Goal: Information Seeking & Learning: Learn about a topic

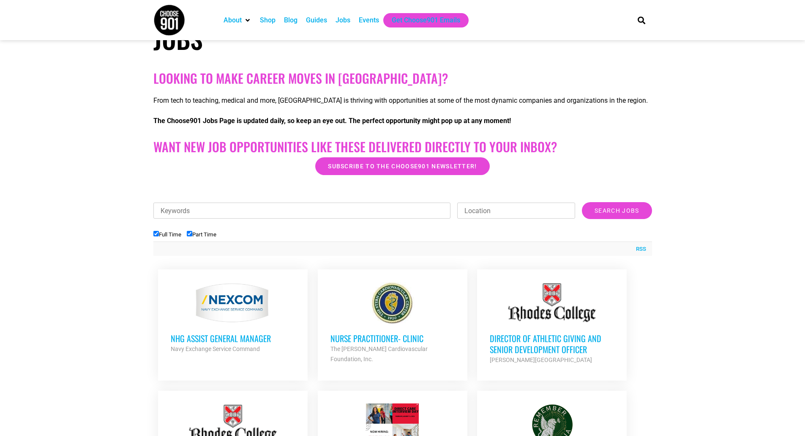
scroll to position [105, 0]
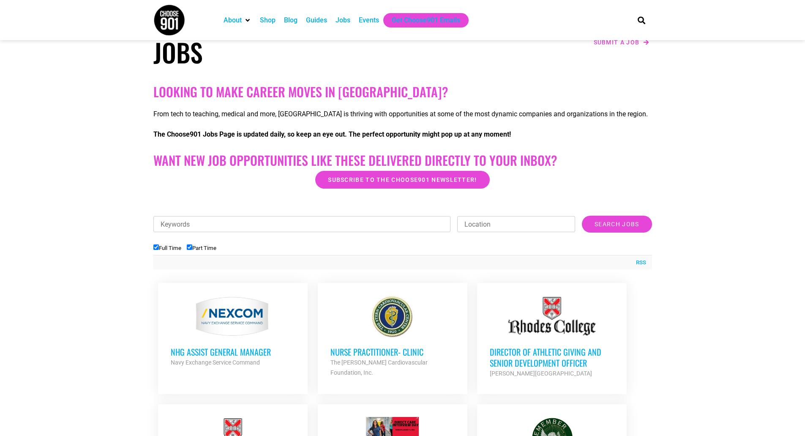
click at [202, 247] on label "Part Time" at bounding box center [202, 248] width 30 height 6
click at [192, 247] on input "Part Time" at bounding box center [189, 246] width 5 height 5
checkbox input "false"
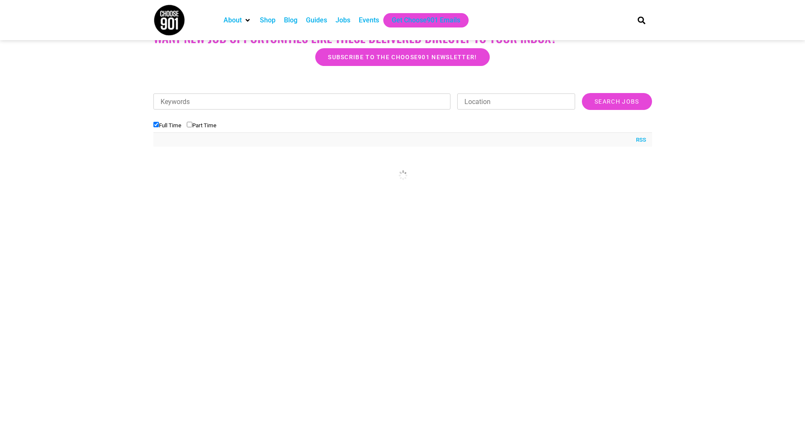
scroll to position [232, 0]
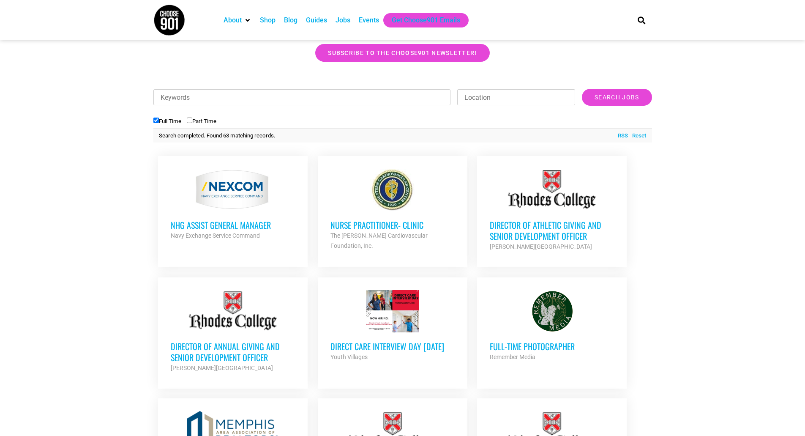
click at [618, 82] on div at bounding box center [402, 75] width 499 height 21
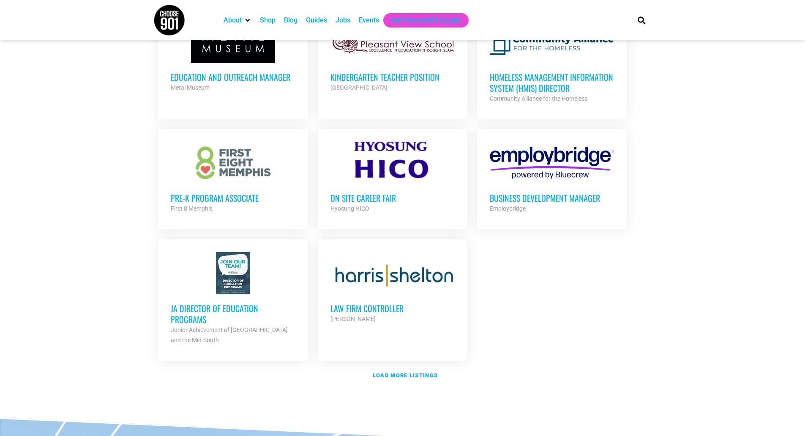
scroll to position [865, 0]
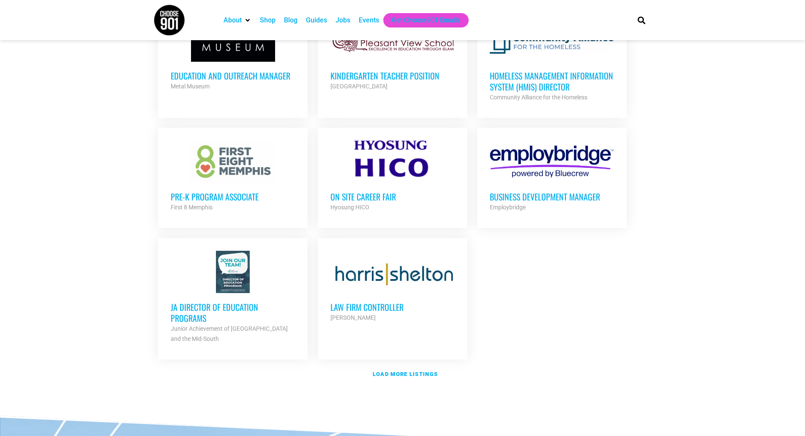
click at [227, 191] on h3 "Pre-K Program Associate" at bounding box center [233, 196] width 124 height 11
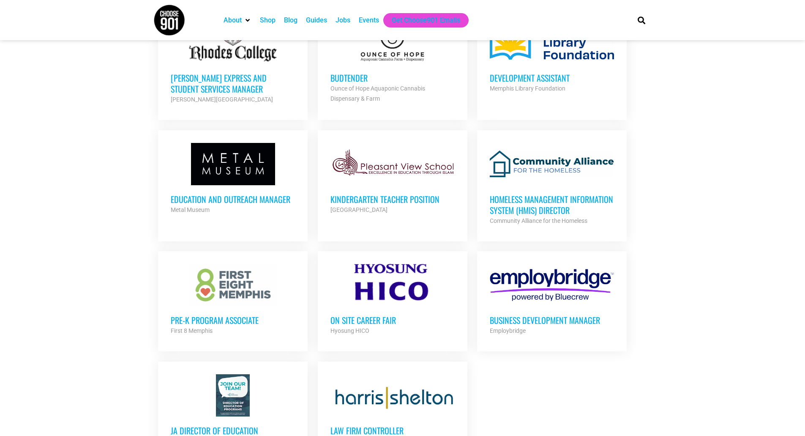
scroll to position [738, 0]
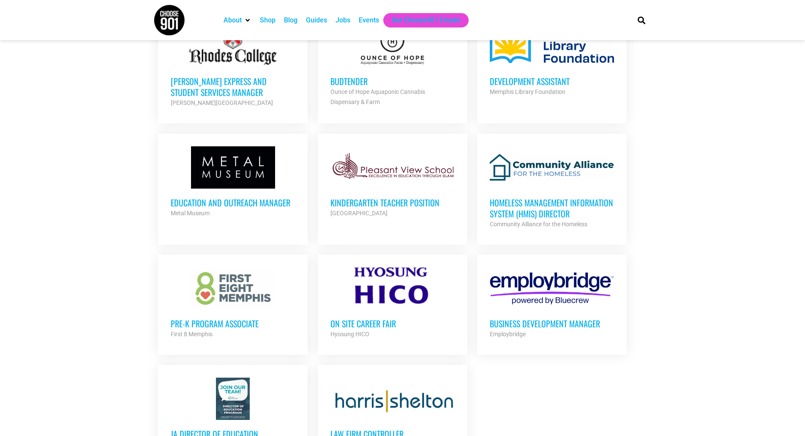
click at [563, 206] on h3 "Homeless Management Information System (HMIS) Director" at bounding box center [552, 208] width 124 height 22
click at [240, 189] on div "Education and Outreach Manager Metal Museum Partner Org" at bounding box center [233, 203] width 124 height 30
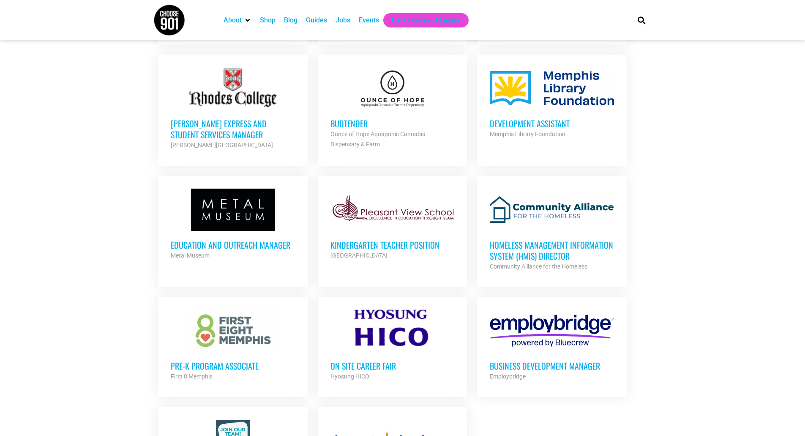
click at [614, 126] on h3 "Development Assistant" at bounding box center [552, 123] width 124 height 11
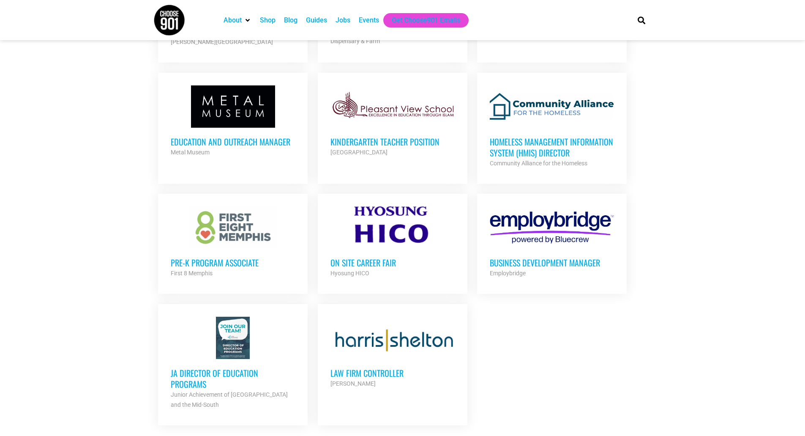
scroll to position [951, 0]
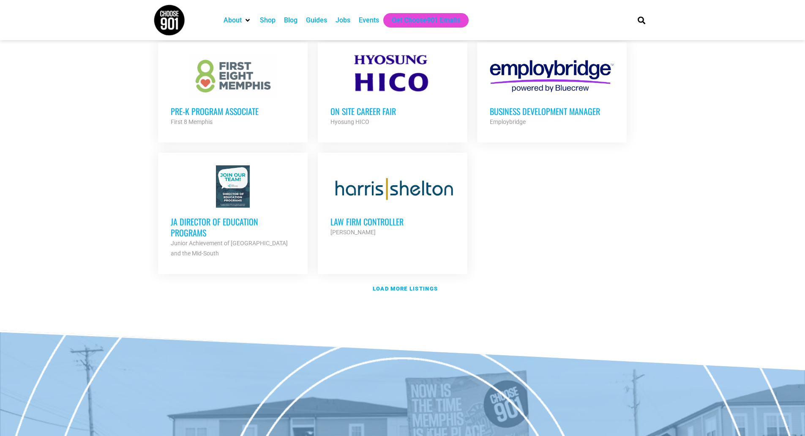
click at [521, 93] on div at bounding box center [552, 76] width 124 height 42
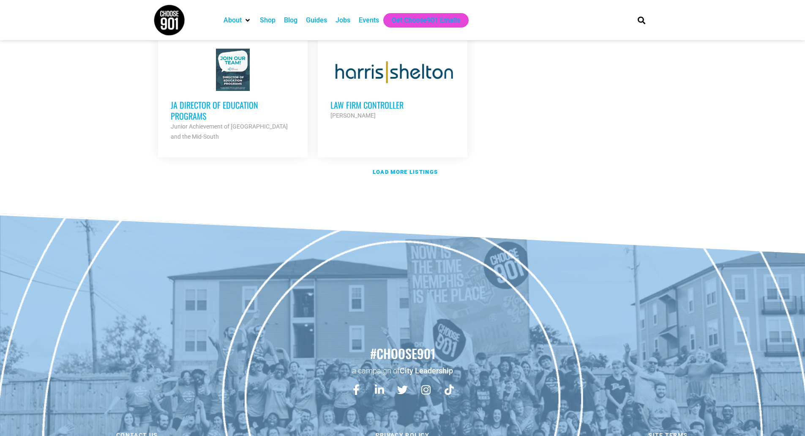
scroll to position [1108, 0]
